Goal: Task Accomplishment & Management: Manage account settings

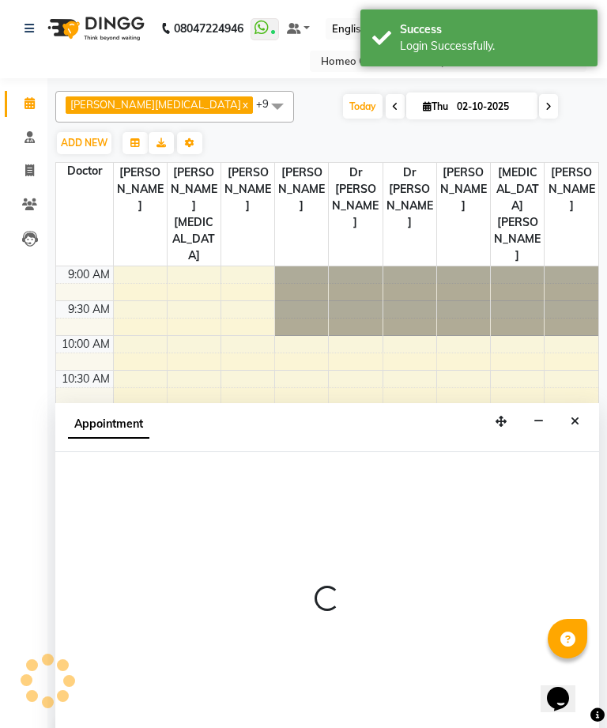
select select "70882"
select select "705"
select select "tentative"
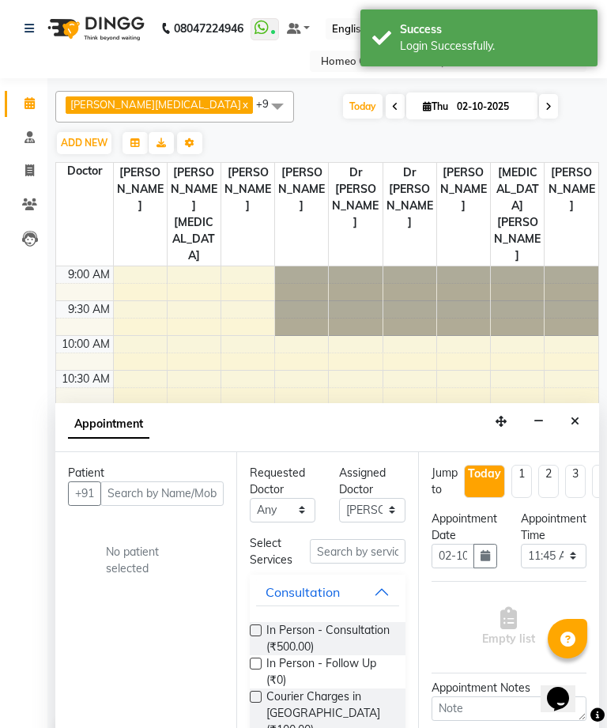
click at [572, 416] on icon "Close" at bounding box center [575, 421] width 9 height 11
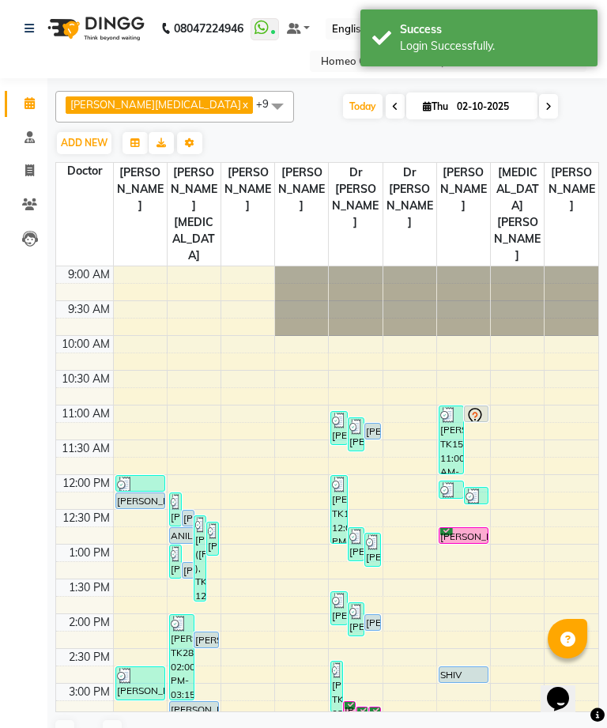
click at [338, 714] on div "[PERSON_NAME], TK35, 03:25 PM-04:10 PM, In Person - Consultation" at bounding box center [336, 739] width 11 height 50
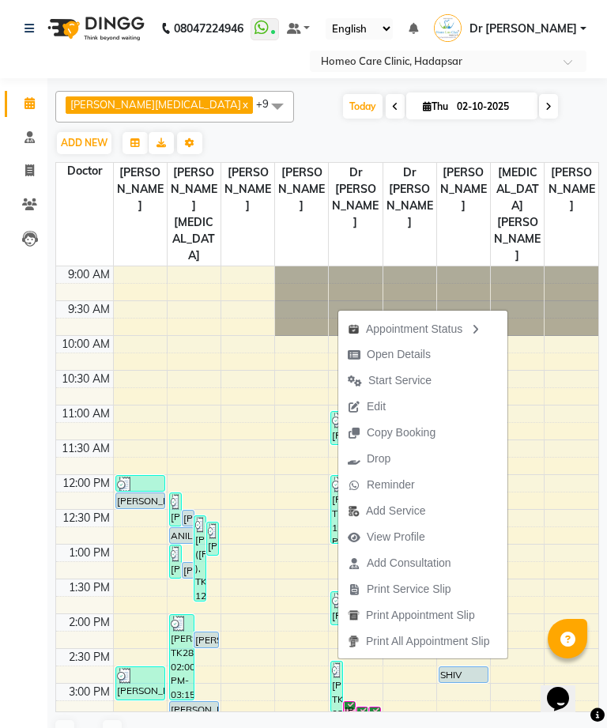
click at [428, 347] on span "Open Details" at bounding box center [399, 354] width 64 height 17
select select "6"
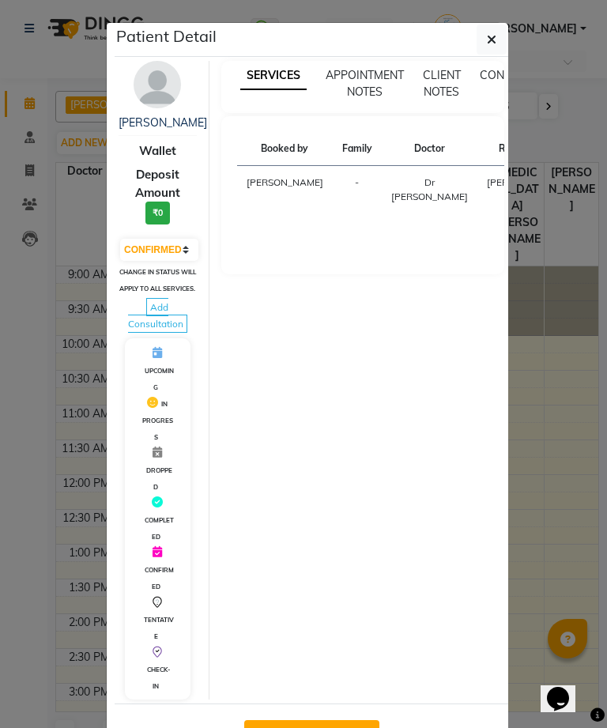
click at [171, 82] on img at bounding box center [157, 84] width 47 height 47
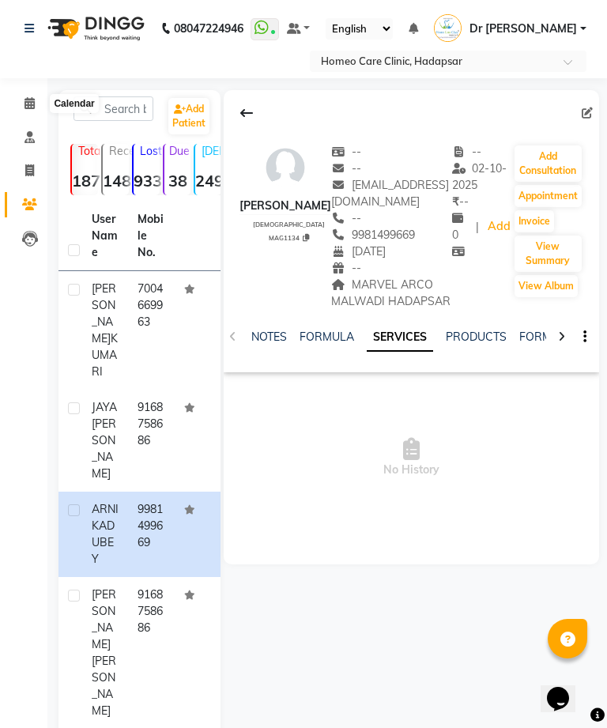
click at [28, 105] on icon at bounding box center [30, 103] width 10 height 12
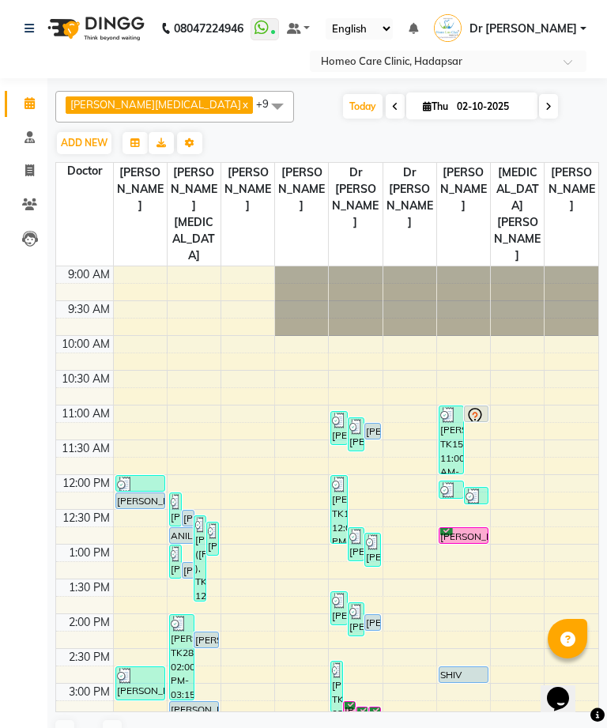
click at [361, 708] on div "[PERSON_NAME], TK34, 03:20 PM-04:05 PM, In Person - Consultation" at bounding box center [362, 733] width 11 height 50
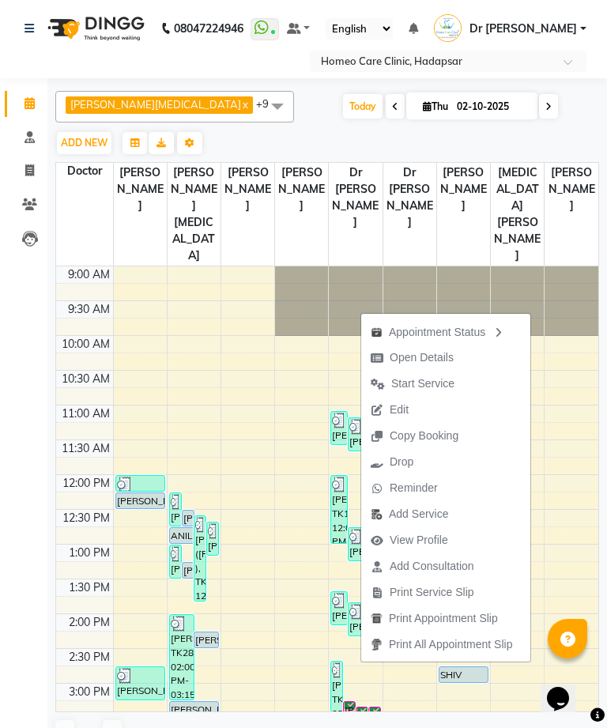
click at [447, 357] on span "Open Details" at bounding box center [422, 357] width 64 height 17
select select "6"
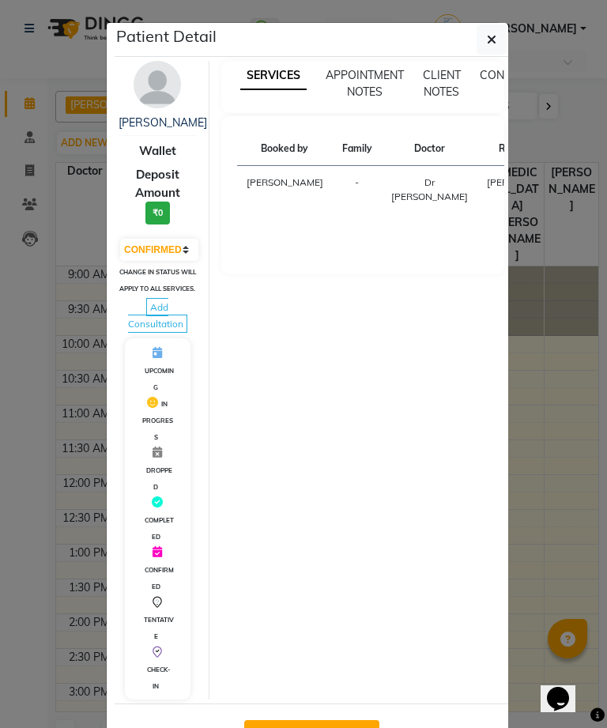
click at [167, 75] on img at bounding box center [157, 84] width 47 height 47
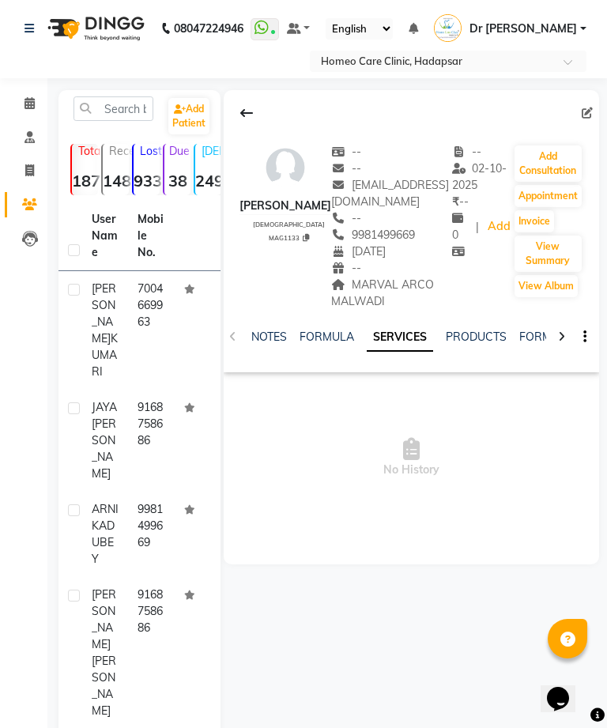
click at [538, 330] on link "FORMS" at bounding box center [539, 337] width 40 height 14
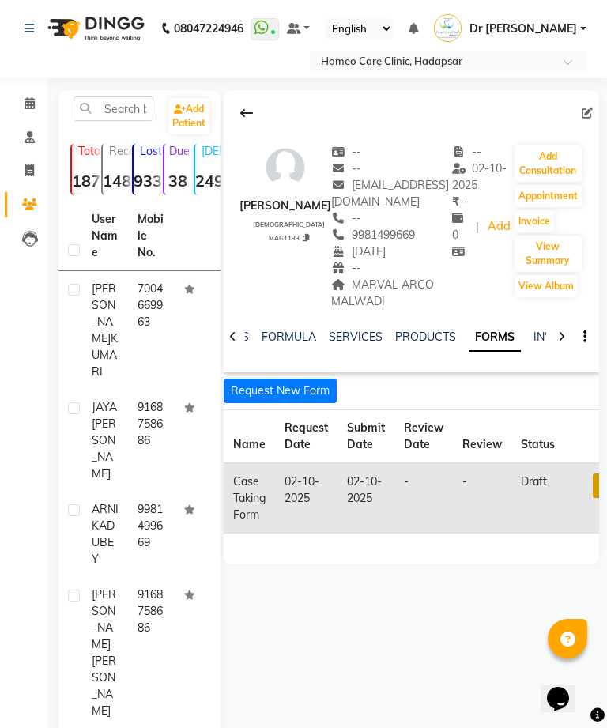
click at [598, 474] on link at bounding box center [603, 486] width 21 height 25
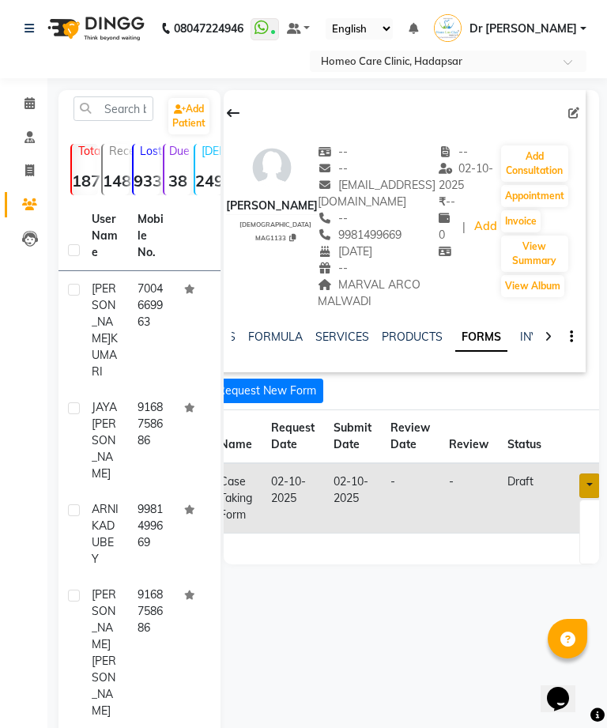
click at [40, 105] on span at bounding box center [30, 104] width 28 height 18
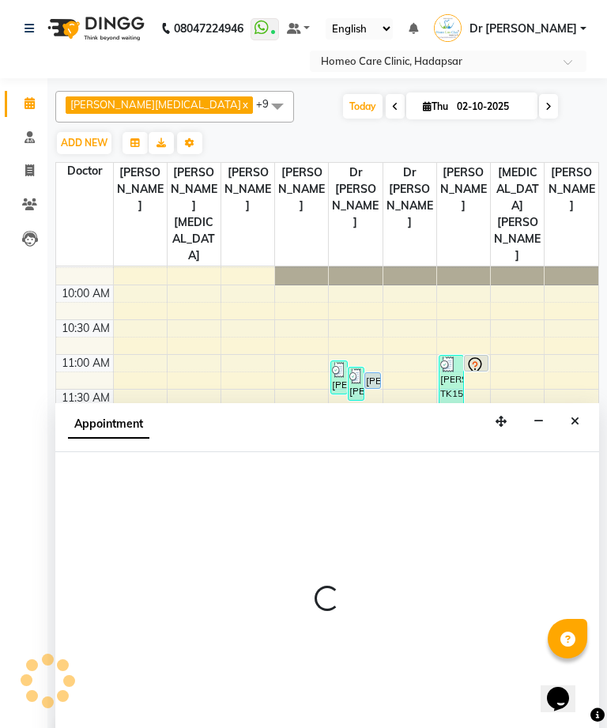
scroll to position [51, 0]
select select "70882"
select select "tentative"
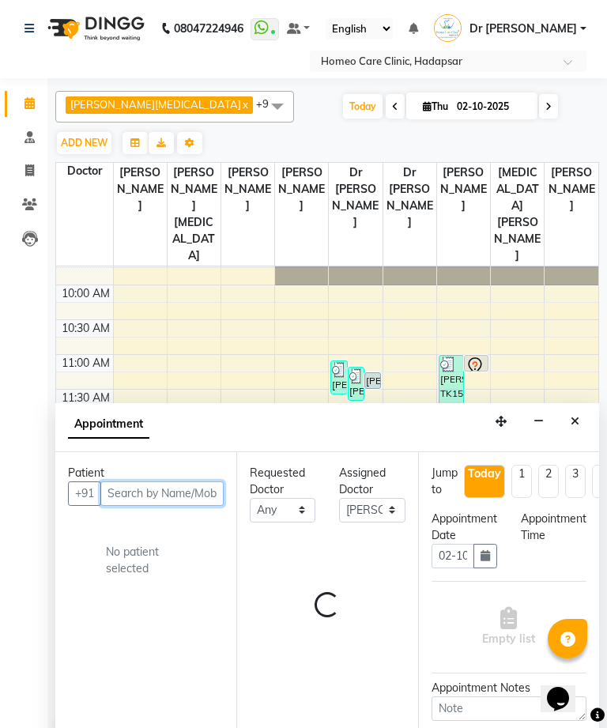
select select "705"
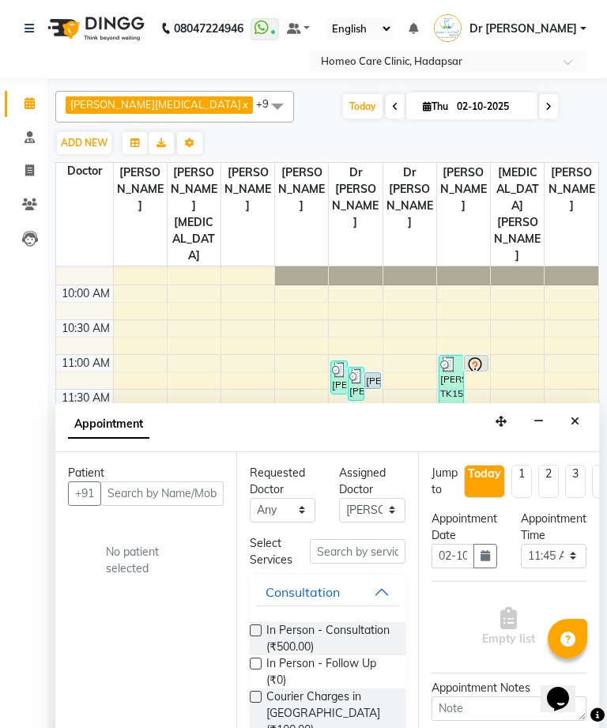
click at [573, 410] on button "Close" at bounding box center [575, 422] width 23 height 25
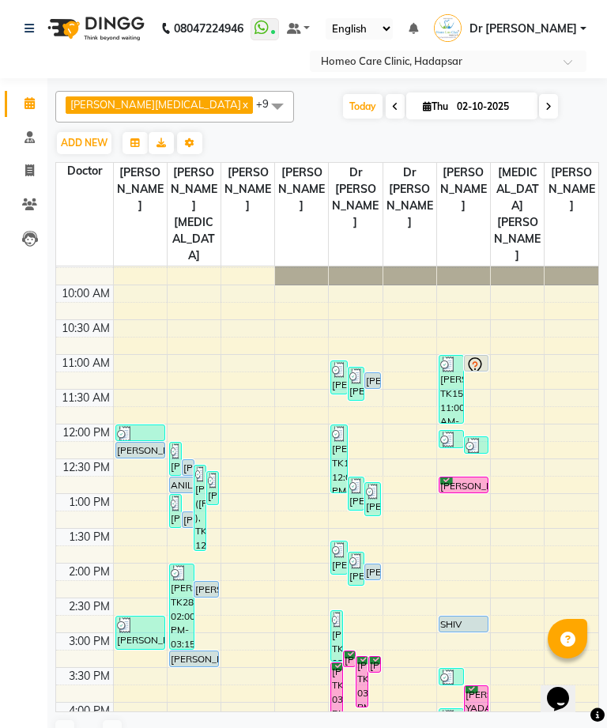
click at [338, 663] on div "[PERSON_NAME], TK35, 03:25 PM-04:10 PM, In Person - Consultation" at bounding box center [336, 688] width 11 height 50
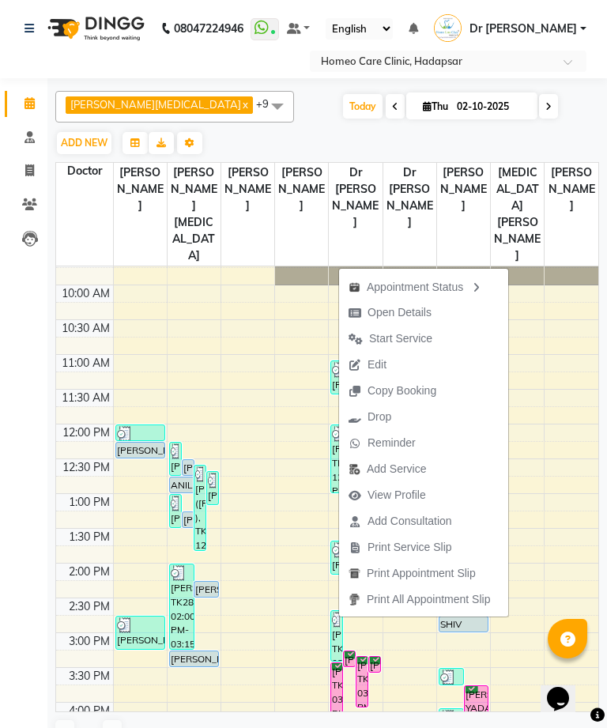
click at [424, 310] on span "Open Details" at bounding box center [400, 312] width 64 height 17
select select "6"
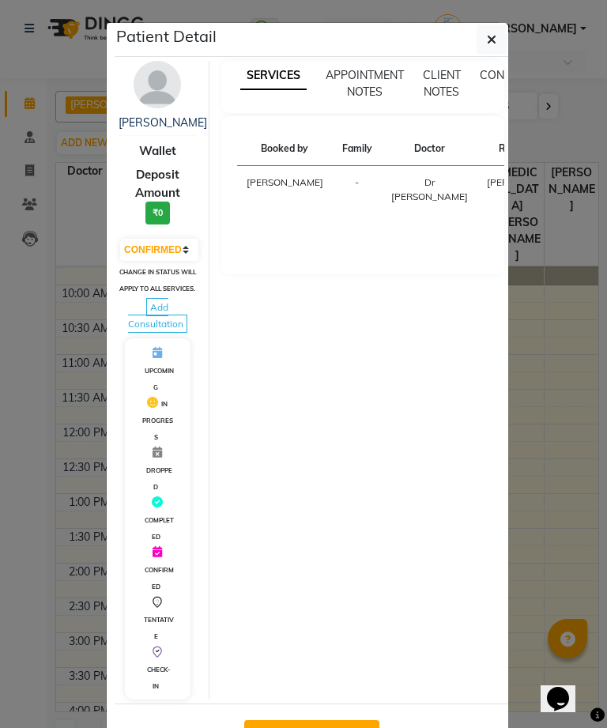
click at [156, 70] on img at bounding box center [157, 84] width 47 height 47
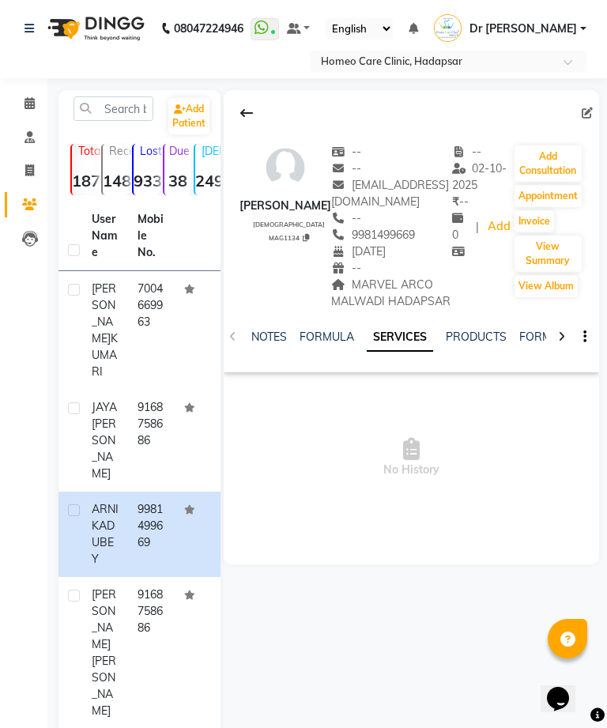
click at [543, 333] on link "FORMS" at bounding box center [539, 337] width 40 height 14
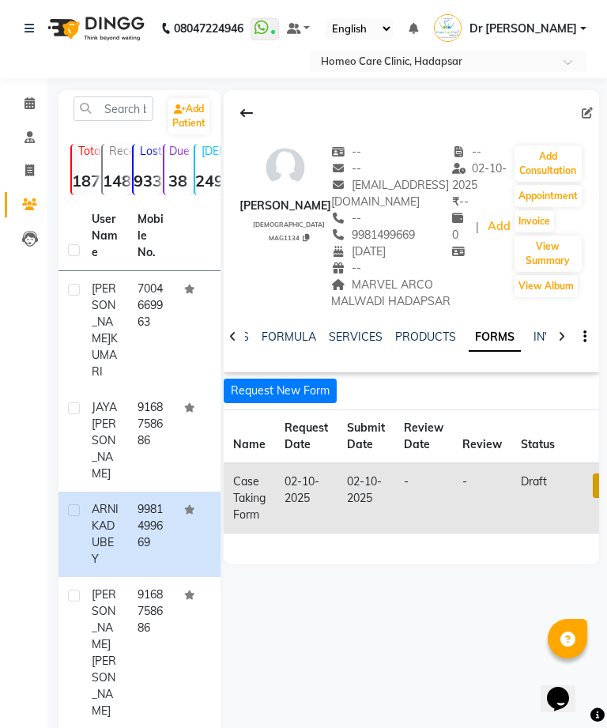
click at [593, 485] on link at bounding box center [603, 486] width 21 height 25
